Goal: Find specific page/section: Find specific page/section

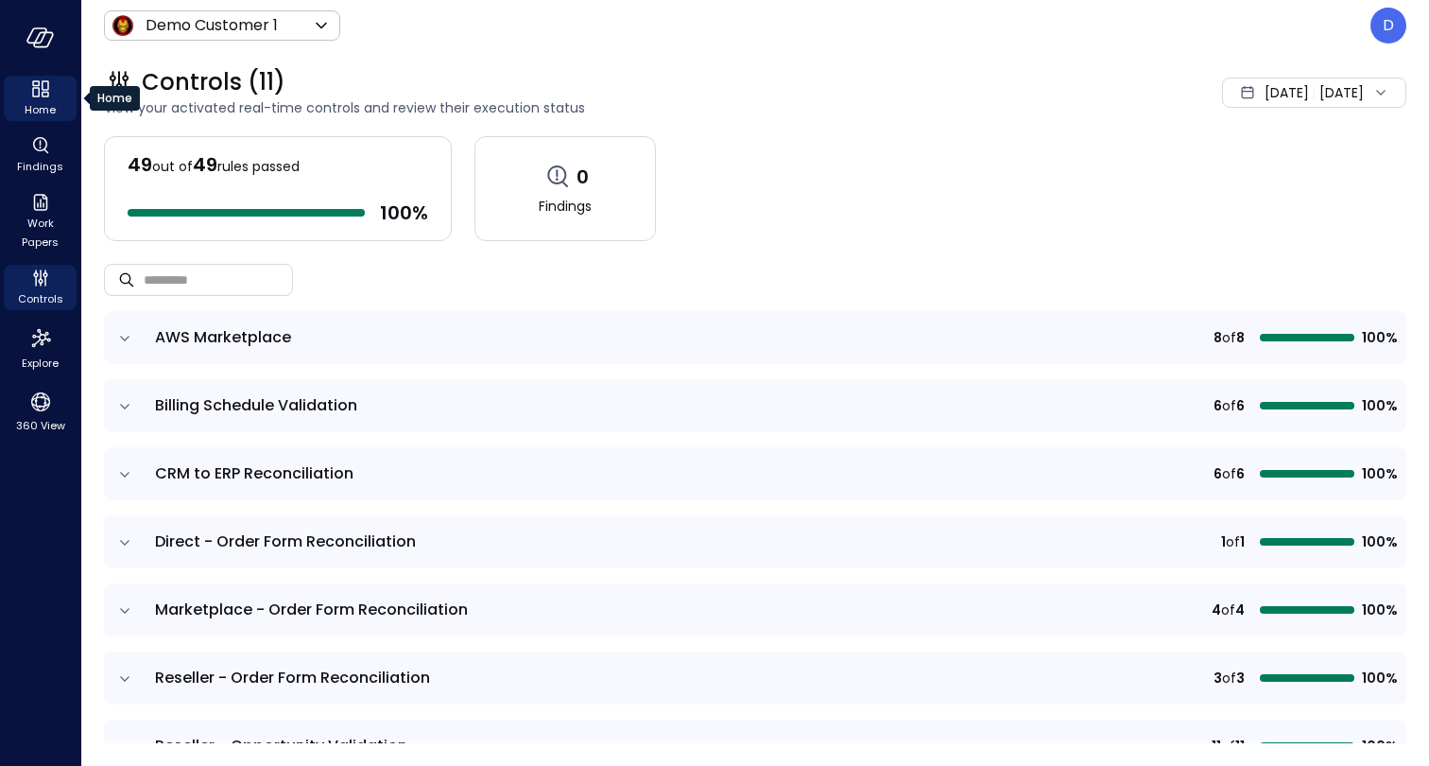
click at [33, 95] on icon "Home" at bounding box center [40, 89] width 23 height 23
